Goal: Task Accomplishment & Management: Use online tool/utility

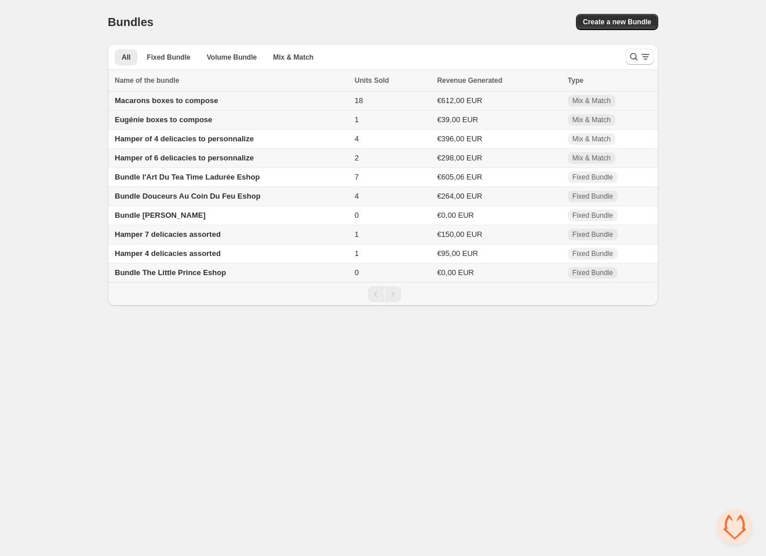
click at [166, 100] on span "Macarons boxes to compose" at bounding box center [166, 100] width 103 height 9
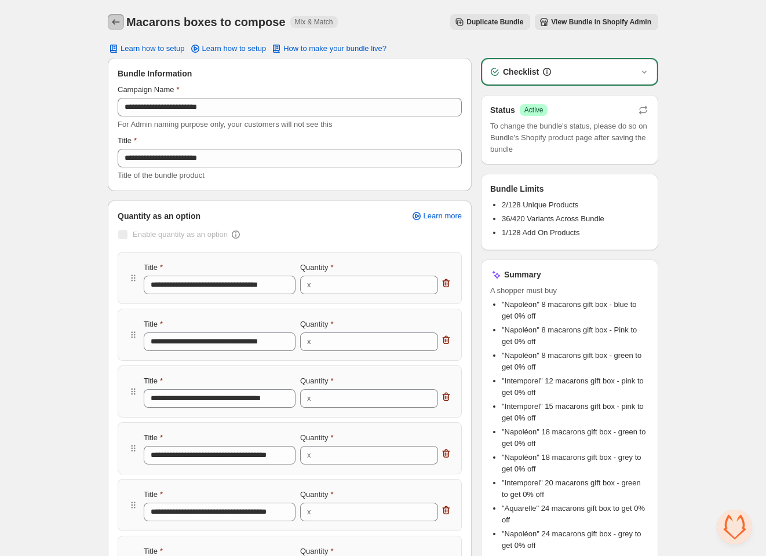
click at [115, 20] on icon "Back" at bounding box center [116, 22] width 12 height 12
